Goal: Task Accomplishment & Management: Manage account settings

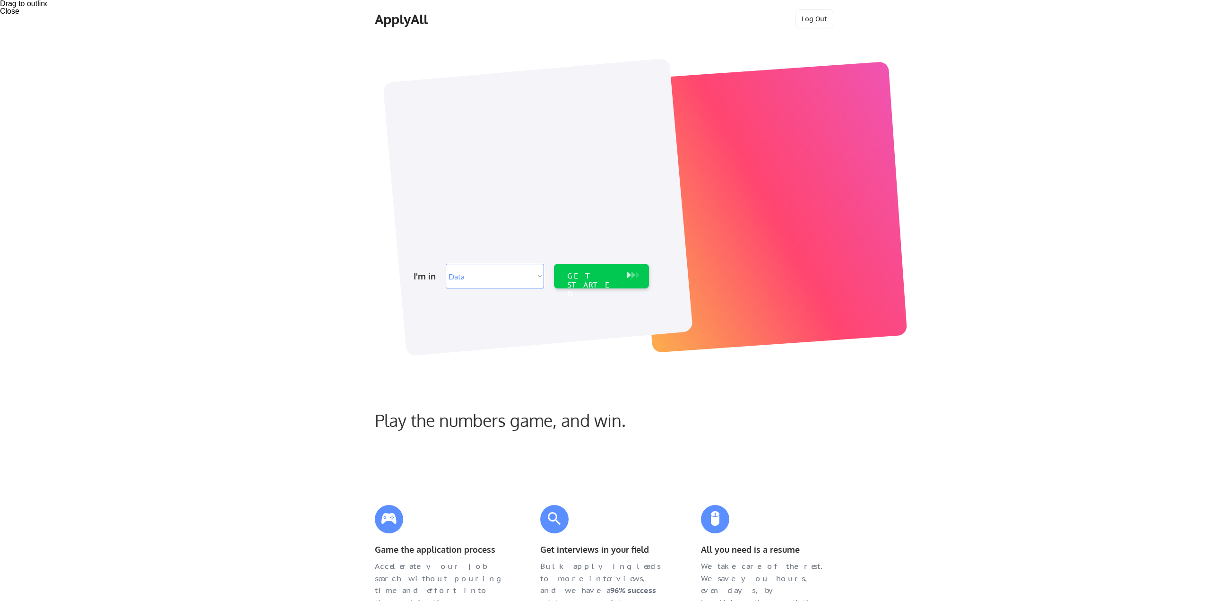
select select ""data_science___analytics""
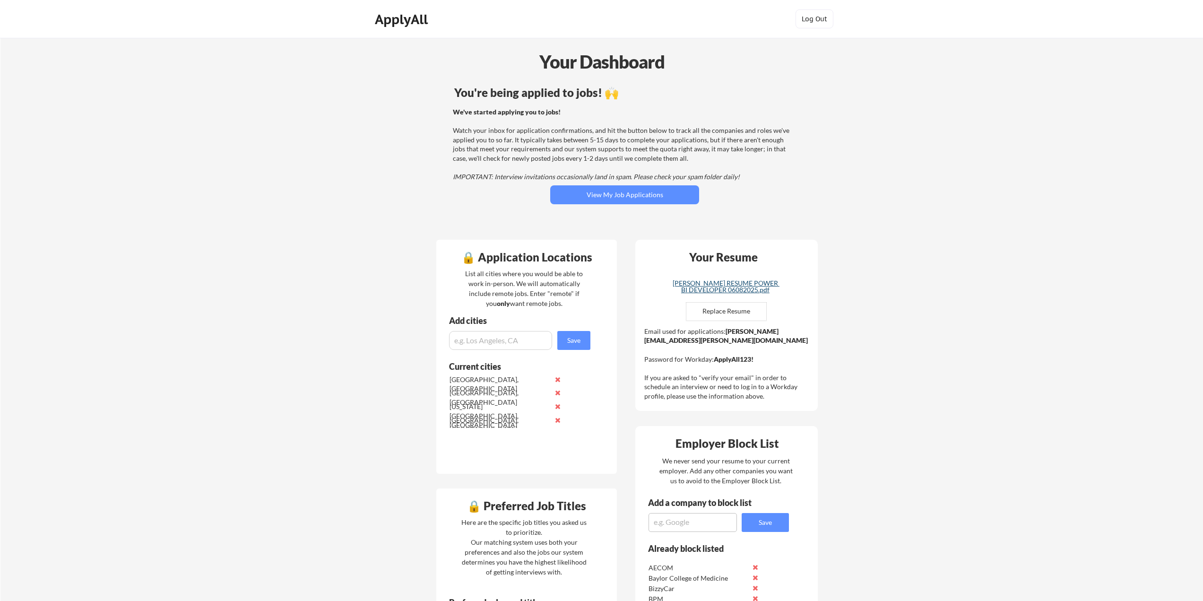
click at [659, 198] on button "View My Job Applications" at bounding box center [624, 194] width 149 height 19
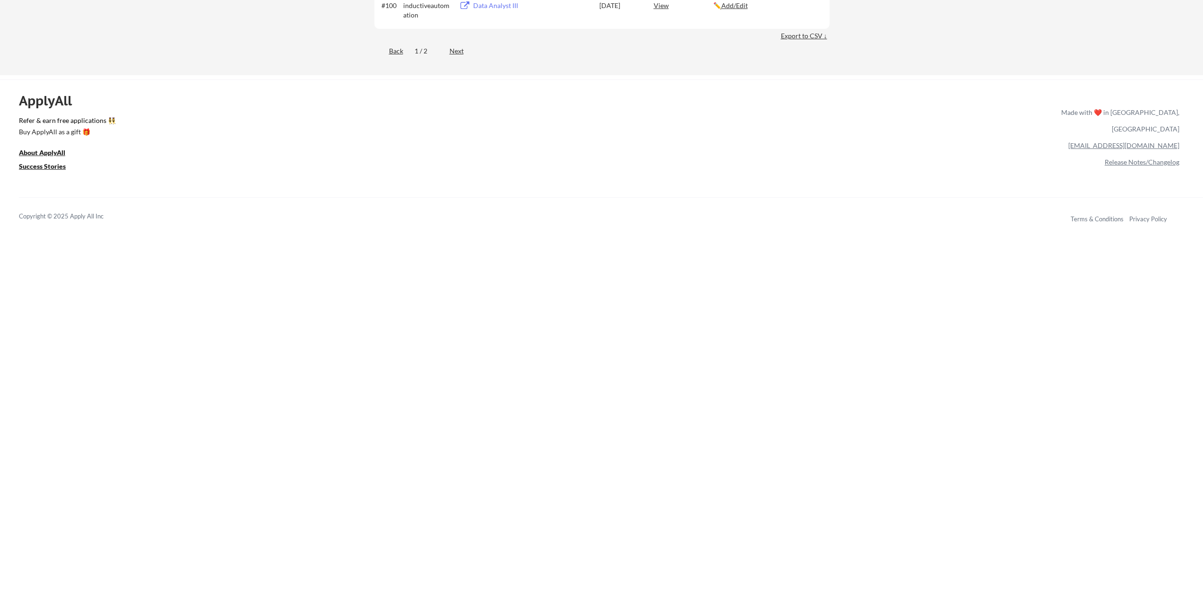
scroll to position [3878, 0]
